Goal: Information Seeking & Learning: Learn about a topic

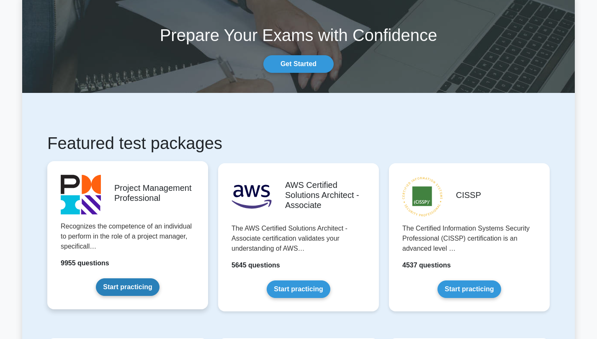
scroll to position [34, 0]
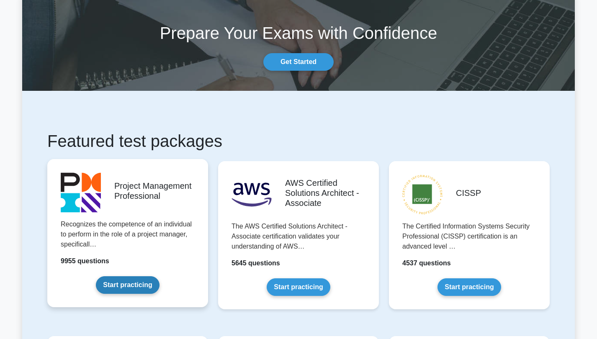
click at [139, 284] on link "Start practicing" at bounding box center [127, 285] width 63 height 18
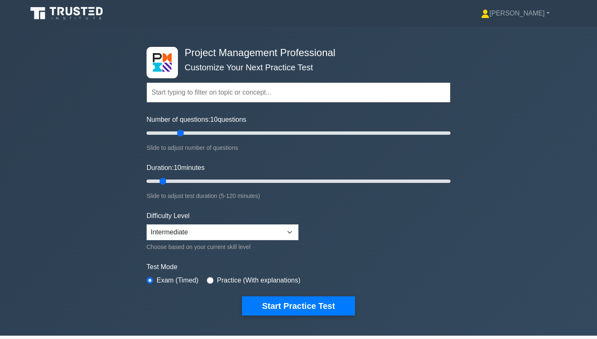
type input "25"
click at [180, 131] on input "Number of questions: 10 questions" at bounding box center [298, 133] width 304 height 10
click at [272, 307] on button "Start Practice Test" at bounding box center [298, 305] width 113 height 19
drag, startPoint x: 164, startPoint y: 180, endPoint x: 257, endPoint y: 185, distance: 93.9
click at [257, 185] on input "Duration: 45 minutes" at bounding box center [298, 181] width 304 height 10
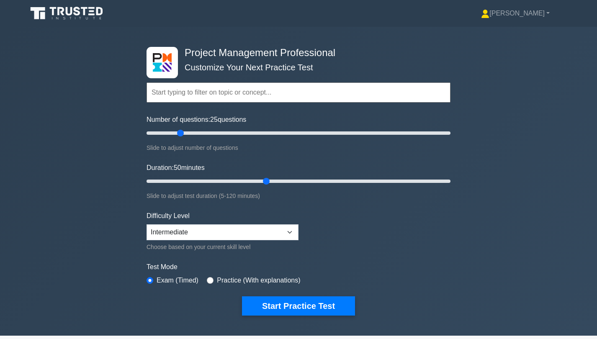
drag, startPoint x: 254, startPoint y: 177, endPoint x: 272, endPoint y: 178, distance: 18.0
type input "50"
click at [272, 178] on input "Duration: 50 minutes" at bounding box center [298, 181] width 304 height 10
click at [291, 302] on button "Start Practice Test" at bounding box center [298, 305] width 113 height 19
click at [166, 59] on div "Topics Scope Management Time Management Cost Management Quality Management Risk…" at bounding box center [298, 81] width 304 height 48
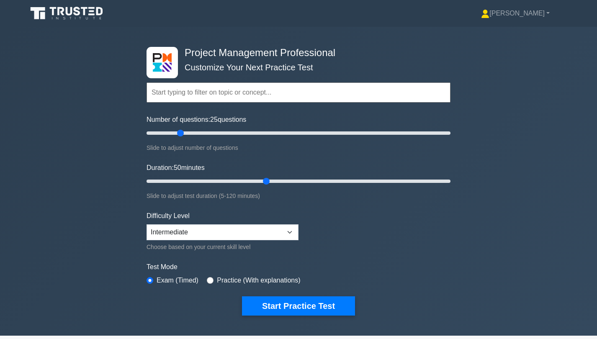
click at [90, 8] on icon at bounding box center [92, 8] width 6 height 2
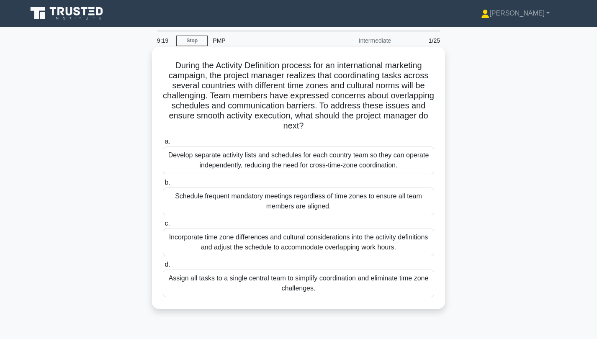
click at [306, 242] on div "Incorporate time zone differences and cultural considerations into the activity…" at bounding box center [298, 243] width 271 height 28
click at [163, 226] on input "c. Incorporate time zone differences and cultural considerations into the activ…" at bounding box center [163, 223] width 0 height 5
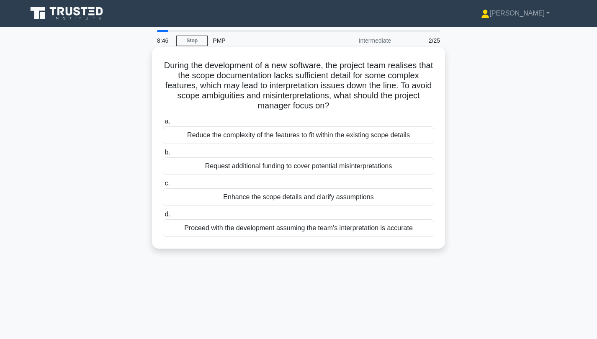
click at [311, 137] on div "Reduce the complexity of the features to fit within the existing scope details" at bounding box center [298, 135] width 271 height 18
click at [163, 124] on input "a. Reduce the complexity of the features to fit within the existing scope detai…" at bounding box center [163, 121] width 0 height 5
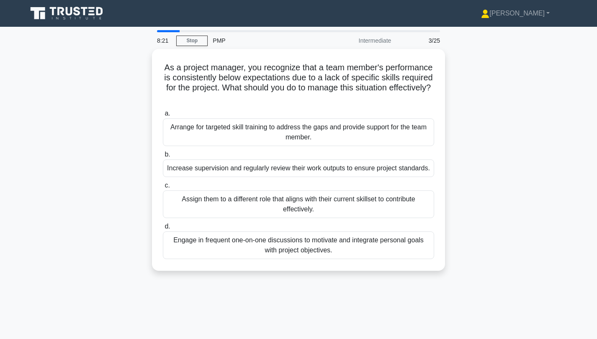
click at [311, 137] on div "Arrange for targeted skill training to address the gaps and provide support for…" at bounding box center [298, 132] width 271 height 28
click at [163, 116] on input "a. Arrange for targeted skill training to address the gaps and provide support …" at bounding box center [163, 113] width 0 height 5
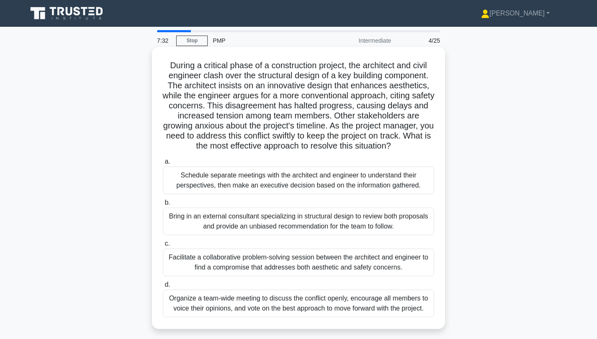
click at [345, 259] on div "Facilitate a collaborative problem-solving session between the architect and en…" at bounding box center [298, 263] width 271 height 28
click at [163, 247] on input "c. Facilitate a collaborative problem-solving session between the architect and…" at bounding box center [163, 243] width 0 height 5
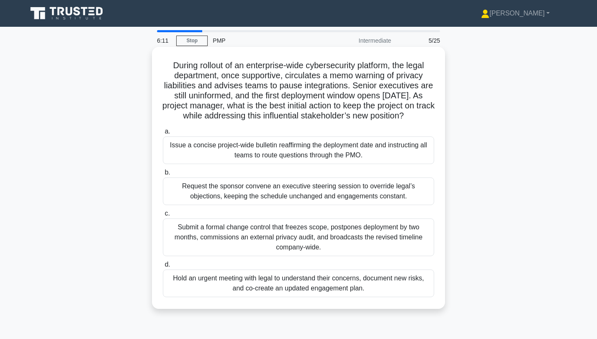
click at [372, 285] on div "Hold an urgent meeting with legal to understand their concerns, document new ri…" at bounding box center [298, 284] width 271 height 28
click at [163, 267] on input "d. Hold an urgent meeting with legal to understand their concerns, document new…" at bounding box center [163, 264] width 0 height 5
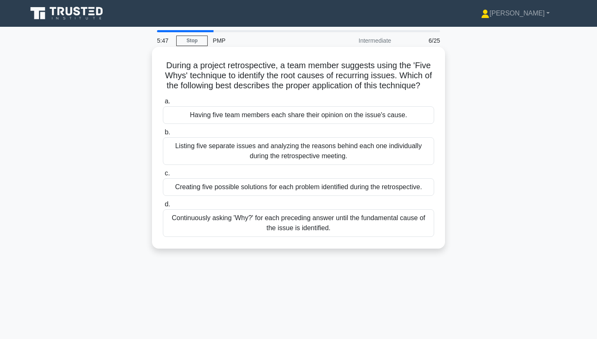
click at [330, 222] on div "Continuously asking 'Why?' for each preceding answer until the fundamental caus…" at bounding box center [298, 223] width 271 height 28
click at [163, 207] on input "d. Continuously asking 'Why?' for each preceding answer until the fundamental c…" at bounding box center [163, 204] width 0 height 5
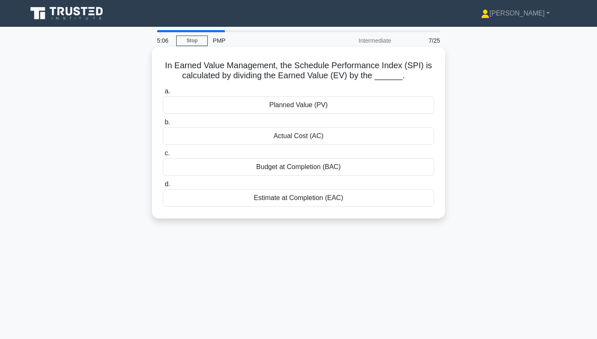
click at [352, 198] on div "Estimate at Completion (EAC)" at bounding box center [298, 198] width 271 height 18
click at [163, 187] on input "d. Estimate at Completion (EAC)" at bounding box center [163, 184] width 0 height 5
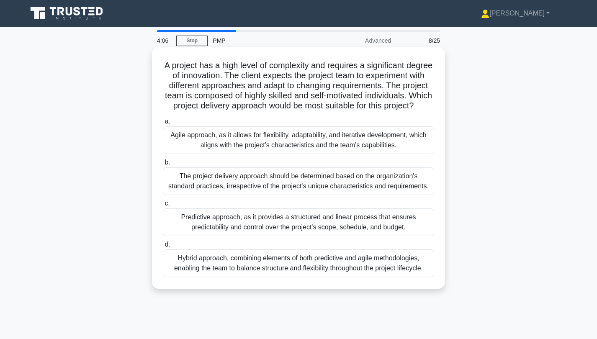
click at [359, 261] on div "Hybrid approach, combining elements of both predictive and agile methodologies,…" at bounding box center [298, 263] width 271 height 28
click at [163, 247] on input "d. Hybrid approach, combining elements of both predictive and agile methodologi…" at bounding box center [163, 244] width 0 height 5
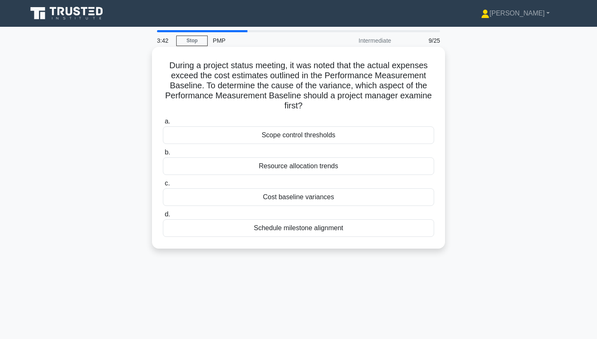
click at [325, 165] on div "Resource allocation trends" at bounding box center [298, 166] width 271 height 18
click at [163, 155] on input "b. Resource allocation trends" at bounding box center [163, 152] width 0 height 5
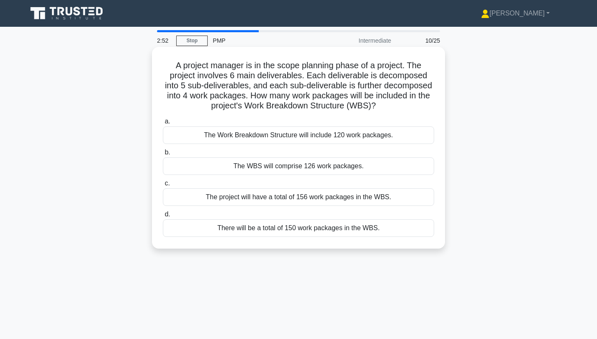
click at [324, 137] on div "The Work Breakdown Structure will include 120 work packages." at bounding box center [298, 135] width 271 height 18
click at [163, 124] on input "a. The Work Breakdown Structure will include 120 work packages." at bounding box center [163, 121] width 0 height 5
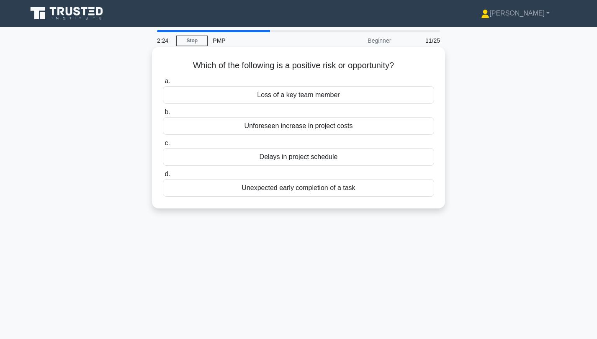
click at [242, 185] on div "Unexpected early completion of a task" at bounding box center [298, 188] width 271 height 18
click at [163, 177] on input "d. Unexpected early completion of a task" at bounding box center [163, 174] width 0 height 5
click at [270, 160] on div "To illustrate the relationships between project activities" at bounding box center [298, 157] width 271 height 18
click at [163, 146] on input "c. To illustrate the relationships between project activities" at bounding box center [163, 143] width 0 height 5
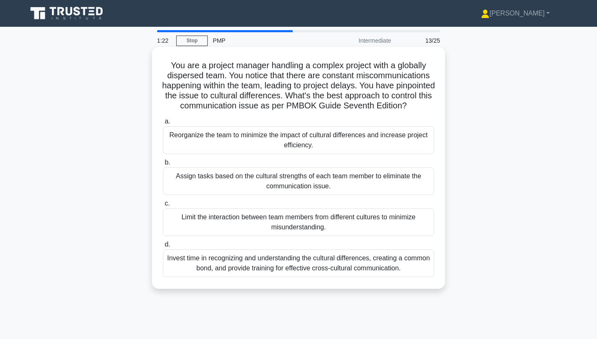
click at [298, 271] on div "Invest time in recognizing and understanding the cultural differences, creating…" at bounding box center [298, 263] width 271 height 28
click at [163, 247] on input "d. Invest time in recognizing and understanding the cultural differences, creat…" at bounding box center [163, 244] width 0 height 5
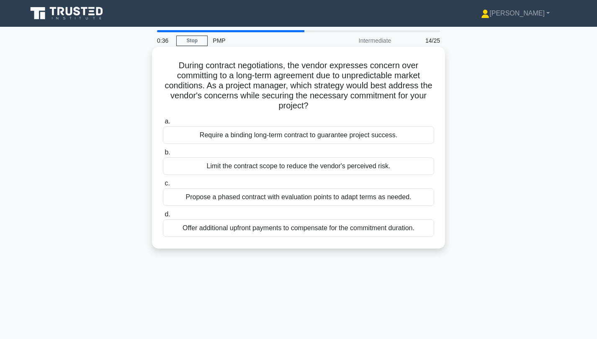
click at [268, 167] on div "Limit the contract scope to reduce the vendor's perceived risk." at bounding box center [298, 166] width 271 height 18
click at [163, 155] on input "b. Limit the contract scope to reduce the vendor's perceived risk." at bounding box center [163, 152] width 0 height 5
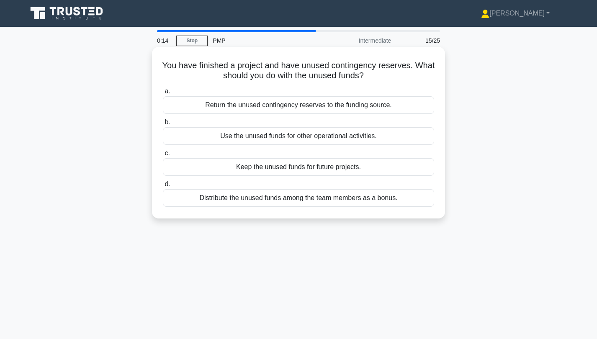
click at [319, 105] on div "Return the unused contingency reserves to the funding source." at bounding box center [298, 105] width 271 height 18
click at [163, 94] on input "a. Return the unused contingency reserves to the funding source." at bounding box center [163, 91] width 0 height 5
